Goal: Information Seeking & Learning: Learn about a topic

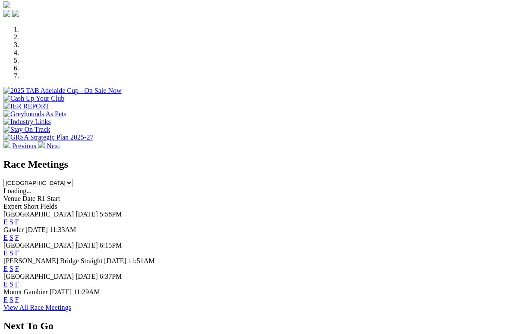
scroll to position [248, 0]
click at [19, 218] on link "F" at bounding box center [17, 221] width 4 height 7
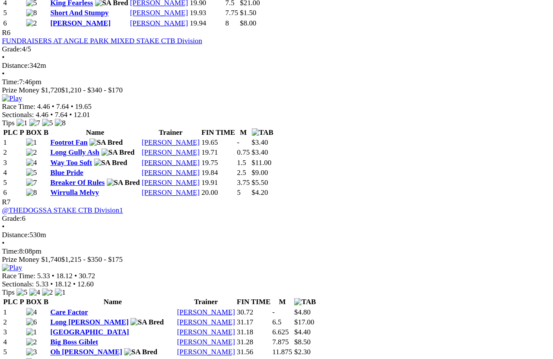
scroll to position [1161, 0]
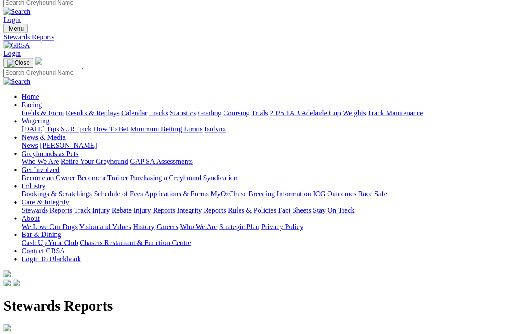
scroll to position [7, 0]
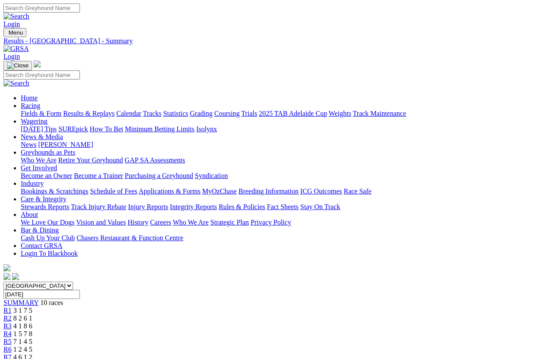
scroll to position [1271, 0]
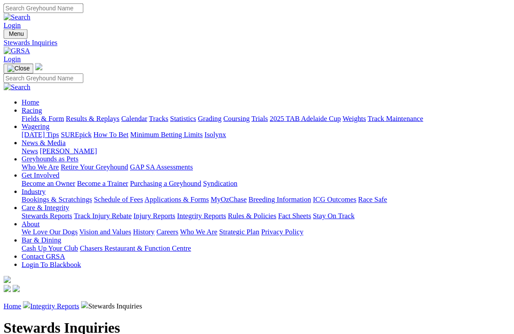
scroll to position [2, 0]
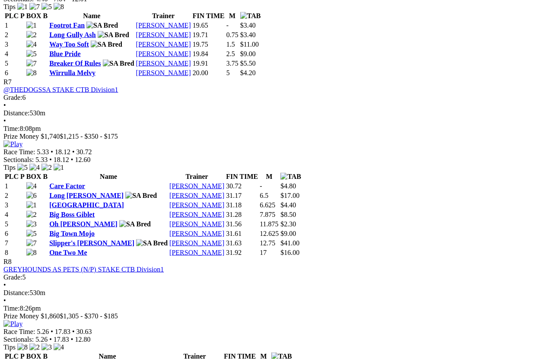
scroll to position [1270, 0]
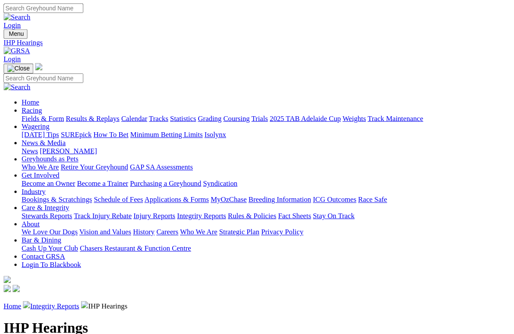
scroll to position [2, 0]
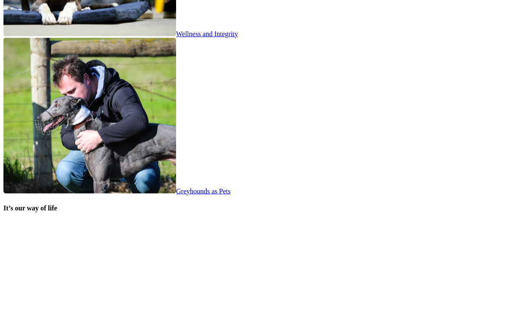
scroll to position [1614, 0]
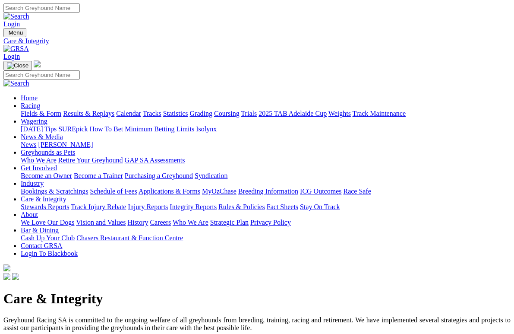
scroll to position [2, 0]
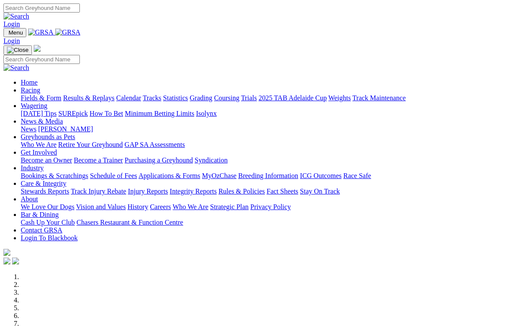
scroll to position [1669, 0]
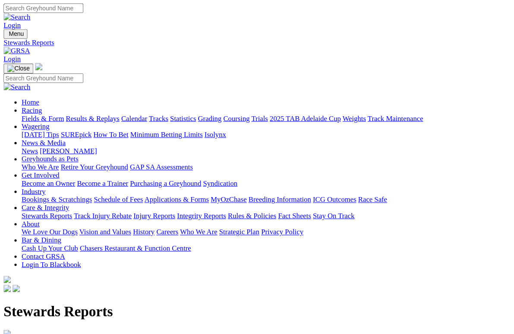
scroll to position [2, 0]
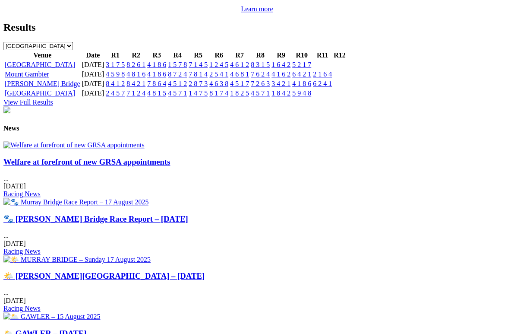
scroll to position [963, 0]
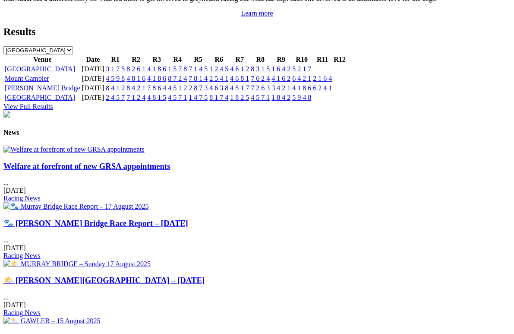
click at [70, 146] on img at bounding box center [73, 150] width 141 height 8
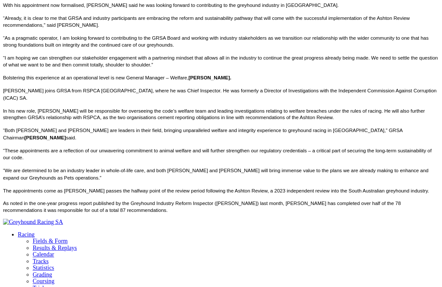
scroll to position [421, 0]
